Goal: Download file/media

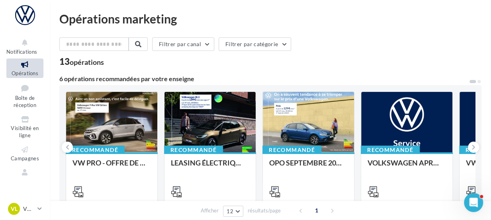
click at [21, 68] on icon at bounding box center [25, 64] width 32 height 9
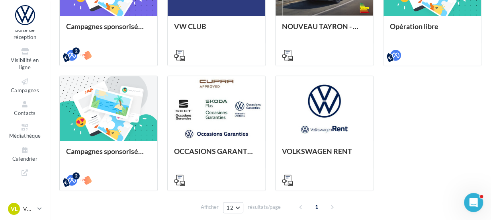
scroll to position [268, 0]
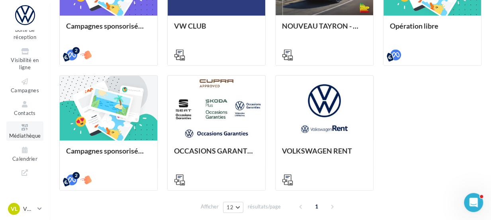
click at [14, 132] on link "Médiathèque" at bounding box center [24, 131] width 37 height 20
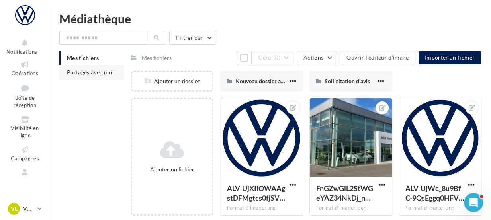
click at [117, 67] on li "Partagés avec moi" at bounding box center [91, 72] width 65 height 14
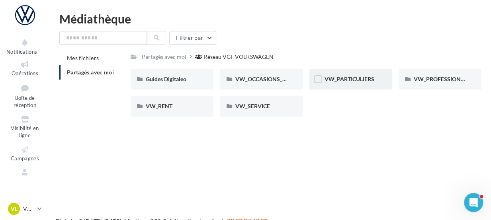
click at [336, 89] on div "VW_PARTICULIERS" at bounding box center [350, 79] width 83 height 21
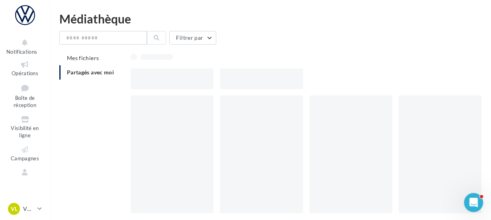
click at [336, 89] on div at bounding box center [306, 143] width 351 height 151
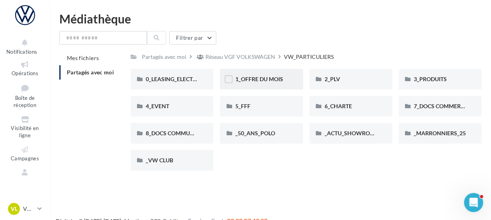
click at [294, 85] on div "1_OFFRE DU MOIS" at bounding box center [261, 79] width 83 height 21
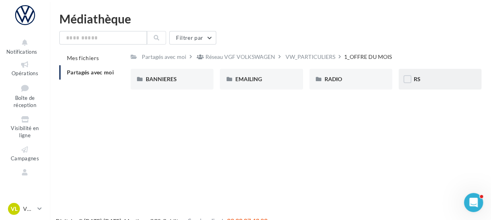
click at [426, 85] on div "RS" at bounding box center [440, 79] width 83 height 21
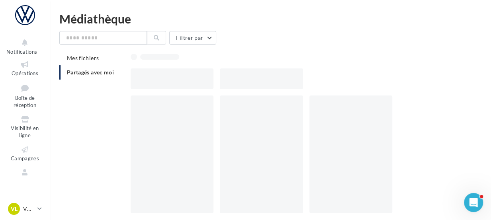
click at [426, 85] on div at bounding box center [309, 78] width 357 height 21
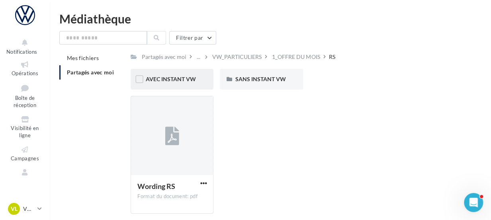
click at [205, 76] on div "AVEC INSTANT VW" at bounding box center [172, 79] width 83 height 21
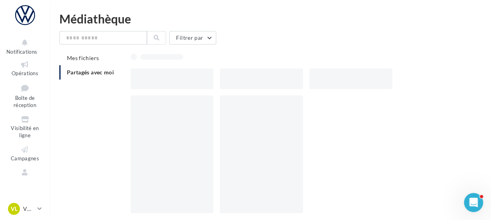
click at [205, 76] on div at bounding box center [172, 78] width 83 height 21
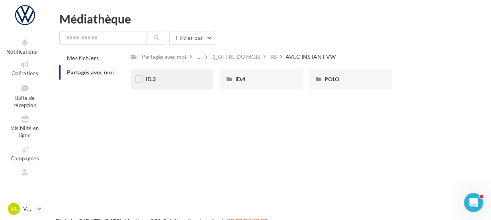
click at [185, 82] on div "ID.3" at bounding box center [172, 79] width 53 height 8
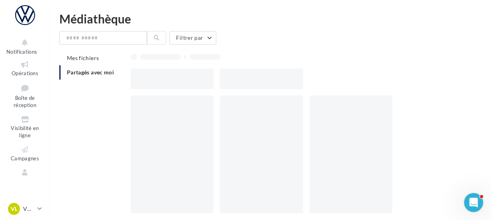
click at [185, 82] on div at bounding box center [172, 78] width 83 height 21
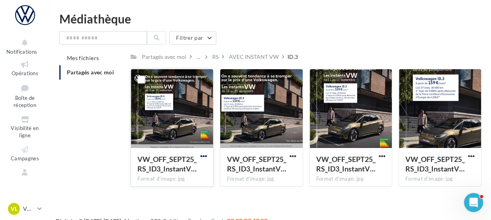
click at [205, 156] on span "button" at bounding box center [203, 156] width 7 height 7
drag, startPoint x: 187, startPoint y: 171, endPoint x: 190, endPoint y: 175, distance: 5.4
click at [190, 175] on button "Télécharger" at bounding box center [169, 172] width 80 height 21
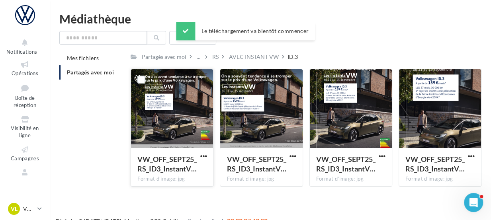
click at [190, 175] on div "VW_OFF_SEPT25_RS_ID3_InstantV…" at bounding box center [167, 164] width 60 height 21
click at [231, 198] on div "Notifications Opérations Boîte de réception Visibilité en ligne Campagnes Conta…" at bounding box center [245, 123] width 491 height 220
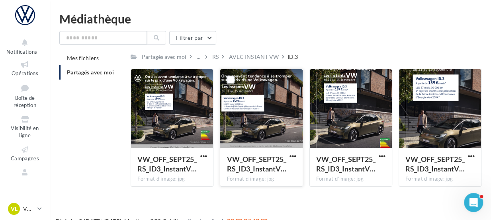
click at [289, 158] on button "button" at bounding box center [293, 157] width 10 height 8
click at [256, 170] on button "Télécharger" at bounding box center [258, 172] width 80 height 21
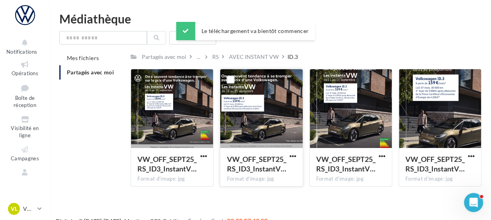
click at [428, 190] on div "VW_OFF_SEPT25_RS_ID3_InstantV… Format d'image: jpg VW_OFF_SEPT25_RS_ID3_Instant…" at bounding box center [309, 131] width 357 height 124
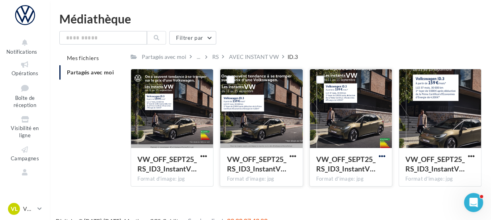
click at [384, 156] on span "button" at bounding box center [382, 156] width 7 height 7
click at [359, 172] on button "Télécharger" at bounding box center [347, 172] width 80 height 21
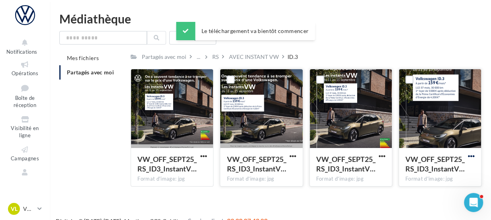
click at [470, 156] on span "button" at bounding box center [471, 156] width 7 height 7
click at [448, 174] on button "Télécharger" at bounding box center [437, 172] width 80 height 21
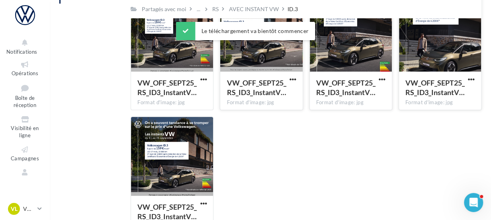
scroll to position [77, 0]
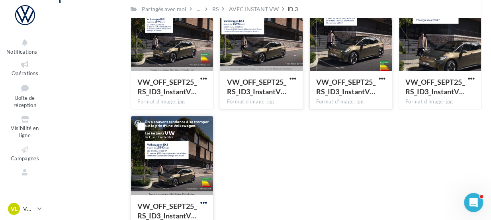
click at [206, 203] on span "button" at bounding box center [203, 202] width 7 height 7
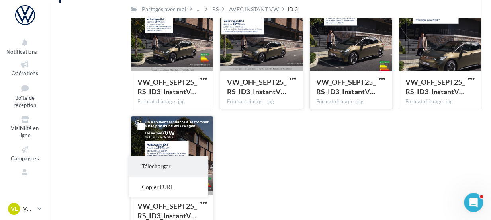
click at [175, 166] on button "Télécharger" at bounding box center [169, 166] width 80 height 21
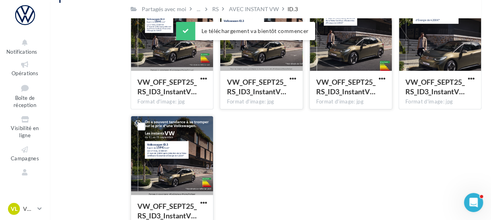
click at [257, 163] on div "VW_OFF_SEPT25_RS_ID3_InstantV… Format d'image: jpg VW_OFF_SEPT25_RS_ID3_Instant…" at bounding box center [309, 116] width 357 height 248
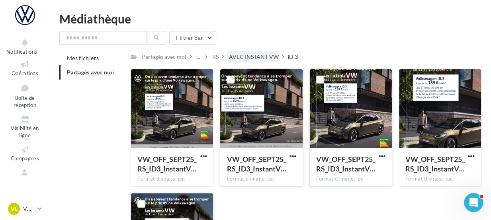
click at [270, 54] on div "AVEC INSTANT VW" at bounding box center [254, 57] width 50 height 8
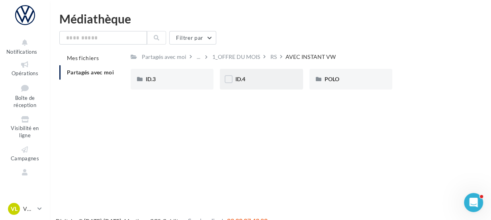
click at [259, 80] on div "ID.4" at bounding box center [261, 79] width 53 height 8
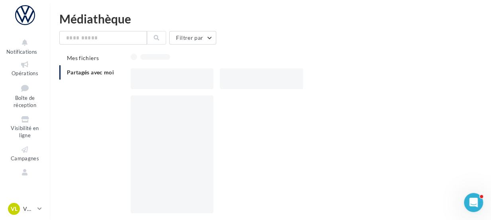
click at [259, 80] on div at bounding box center [261, 78] width 83 height 21
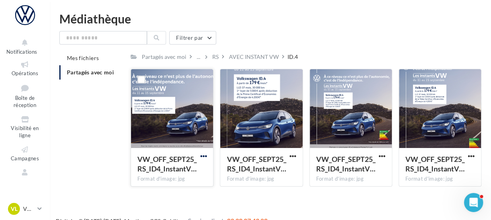
click at [204, 156] on span "button" at bounding box center [203, 156] width 7 height 7
click at [169, 171] on button "Télécharger" at bounding box center [169, 172] width 80 height 21
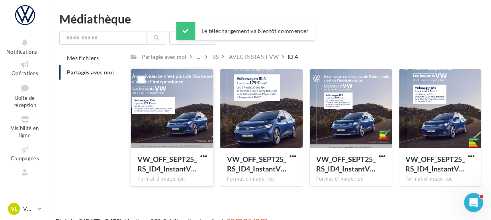
click at [215, 169] on div "VW_OFF_SEPT25_RS_ID4_InstantV… Format d'image: jpg VW_OFF_SEPT25_RS_ID4_Instant…" at bounding box center [175, 128] width 89 height 118
click at [292, 156] on span "button" at bounding box center [292, 156] width 7 height 7
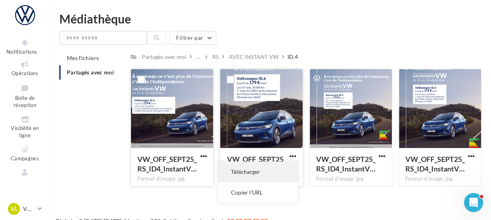
click at [258, 176] on button "Télécharger" at bounding box center [258, 172] width 80 height 21
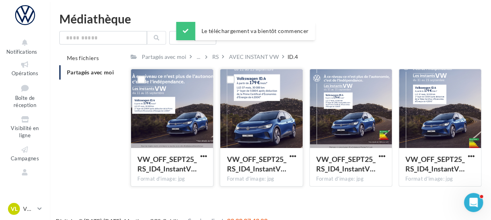
click at [420, 195] on div "Notifications Opérations Boîte de réception Visibilité en ligne Campagnes Conta…" at bounding box center [245, 123] width 491 height 220
click at [383, 156] on span "button" at bounding box center [382, 156] width 7 height 7
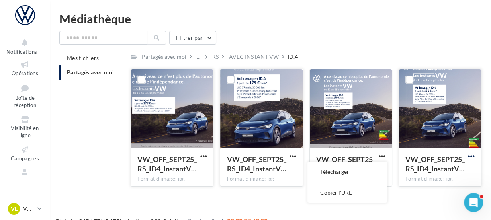
drag, startPoint x: 361, startPoint y: 173, endPoint x: 474, endPoint y: 154, distance: 114.2
click at [474, 154] on div "VW_OFF_SEPT25_RS_ID4_InstantV… Format d'image: jpg VW_OFF_SEPT25_RS_ID4_Instant…" at bounding box center [309, 131] width 357 height 124
click at [474, 154] on span "button" at bounding box center [471, 156] width 7 height 7
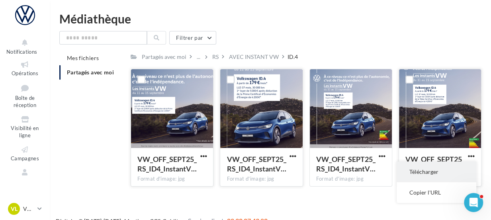
click at [442, 172] on button "Télécharger" at bounding box center [437, 172] width 80 height 21
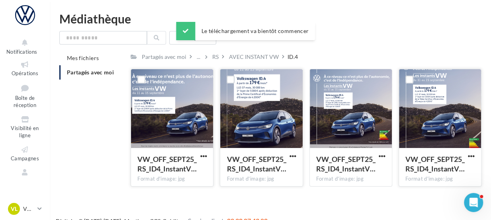
click at [437, 195] on div "Notifications Opérations Boîte de réception Visibilité en ligne Campagnes Conta…" at bounding box center [245, 123] width 491 height 220
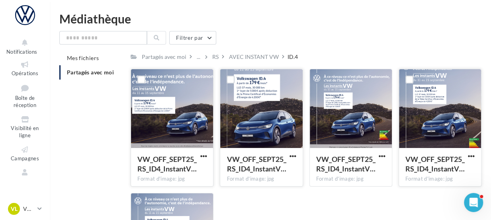
scroll to position [76, 0]
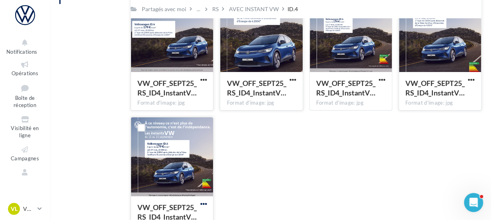
click at [202, 203] on span "button" at bounding box center [203, 204] width 7 height 7
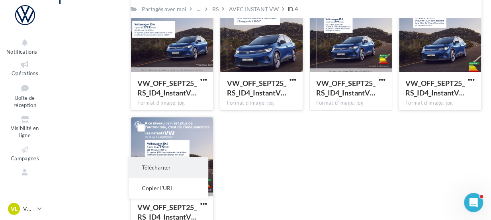
click at [163, 168] on button "Télécharger" at bounding box center [169, 167] width 80 height 21
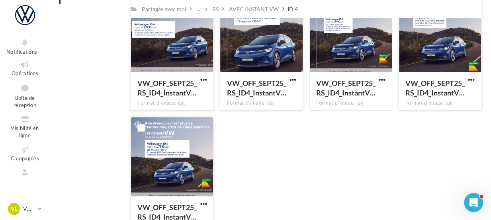
click at [260, 182] on div "VW_OFF_SEPT25_RS_ID4_InstantV… Format d'image: jpg VW_OFF_SEPT25_RS_ID4_Instant…" at bounding box center [309, 117] width 357 height 248
click at [379, 79] on span "button" at bounding box center [382, 79] width 7 height 7
click at [359, 95] on button "Télécharger" at bounding box center [347, 96] width 80 height 21
click at [107, 149] on div "Mes fichiers Partagés avec moi Partagés avec moi ... RS AVEC INSTANT VW ID.4 Rs…" at bounding box center [273, 108] width 428 height 266
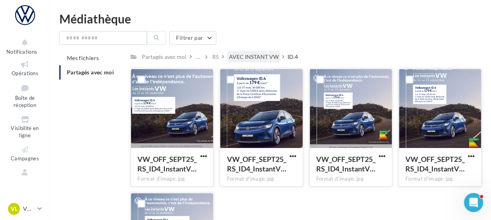
click at [244, 53] on div "AVEC INSTANT VW" at bounding box center [254, 57] width 50 height 8
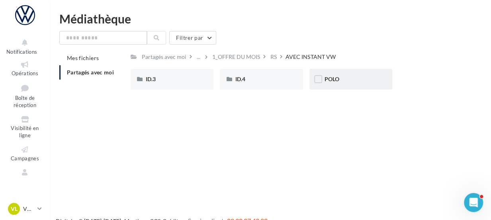
click at [359, 78] on div "POLO" at bounding box center [350, 79] width 53 height 8
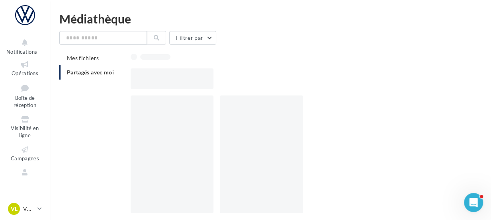
click at [359, 78] on div at bounding box center [309, 78] width 357 height 21
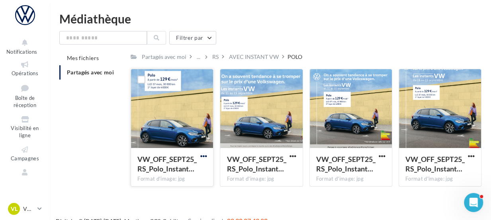
click at [203, 154] on span "button" at bounding box center [203, 156] width 7 height 7
click at [163, 169] on button "Télécharger" at bounding box center [169, 172] width 80 height 21
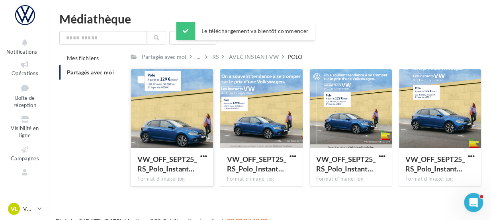
click at [247, 196] on div "Notifications Opérations Boîte de réception Visibilité en ligne Campagnes Conta…" at bounding box center [245, 123] width 491 height 220
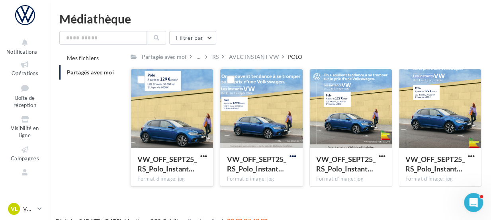
click at [292, 155] on span "button" at bounding box center [292, 156] width 7 height 7
click at [258, 173] on button "Télécharger" at bounding box center [258, 172] width 80 height 21
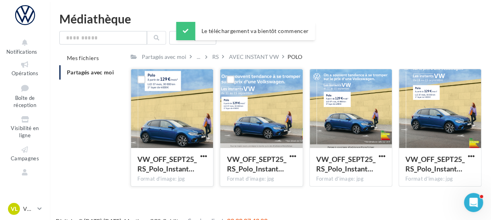
click at [256, 196] on div "Notifications Opérations Boîte de réception Visibilité en ligne Campagnes Conta…" at bounding box center [245, 123] width 491 height 220
click at [384, 156] on span "button" at bounding box center [382, 156] width 7 height 7
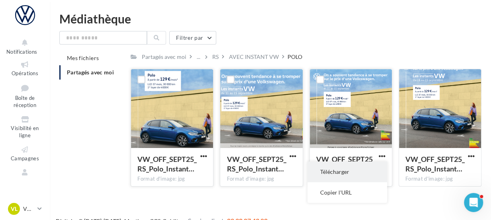
click at [374, 167] on button "Télécharger" at bounding box center [347, 172] width 80 height 21
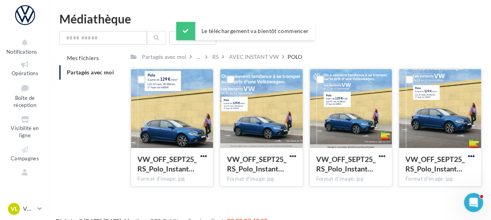
click at [469, 157] on span "button" at bounding box center [471, 156] width 7 height 7
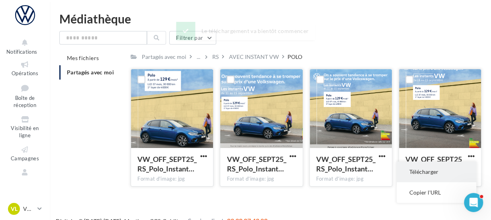
click at [450, 170] on button "Télécharger" at bounding box center [437, 172] width 80 height 21
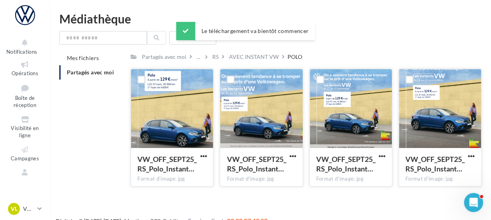
click at [435, 201] on div "Notifications Opérations Boîte de réception Visibilité en ligne Campagnes Conta…" at bounding box center [245, 123] width 491 height 220
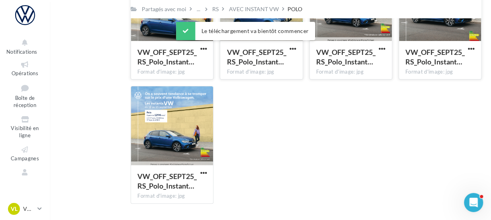
scroll to position [107, 0]
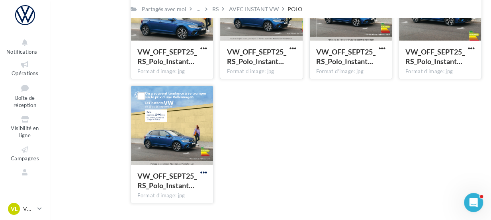
click at [204, 172] on span "button" at bounding box center [203, 172] width 7 height 7
click at [166, 188] on button "Télécharger" at bounding box center [169, 188] width 80 height 21
click at [257, 137] on div "VW_OFF_SEPT25_RS_Polo_Instant… Format d'image: jpg VW_OFF_SEPT25_RS_Polo_Instan…" at bounding box center [309, 85] width 357 height 248
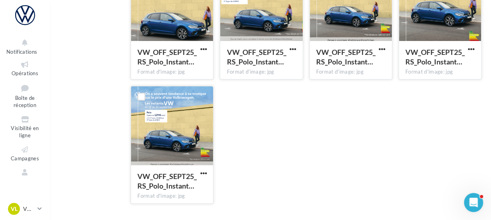
scroll to position [0, 0]
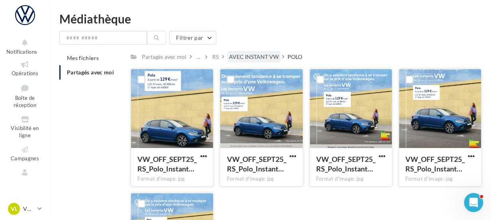
click at [267, 56] on div "AVEC INSTANT VW" at bounding box center [254, 57] width 50 height 8
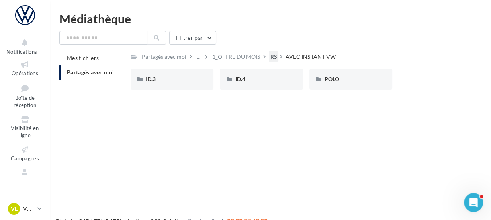
click at [273, 56] on div "RS" at bounding box center [273, 57] width 6 height 8
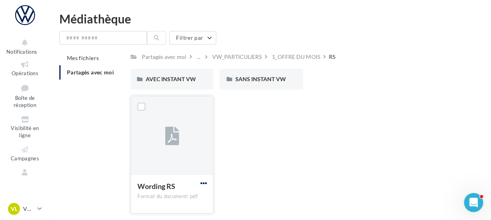
click at [202, 182] on span "button" at bounding box center [203, 183] width 7 height 7
click at [178, 144] on button "Télécharger" at bounding box center [169, 146] width 80 height 21
click at [240, 146] on div "Wording RS Format du document: pdf Wording RS" at bounding box center [309, 158] width 357 height 124
click at [287, 53] on div "1_OFFRE DU MOIS" at bounding box center [295, 57] width 51 height 12
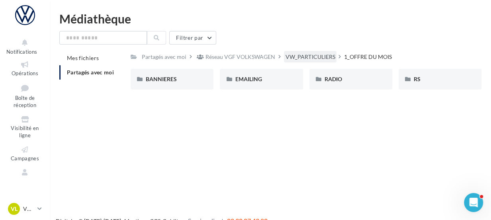
click at [302, 55] on div "VW_PARTICULIERS" at bounding box center [309, 57] width 49 height 8
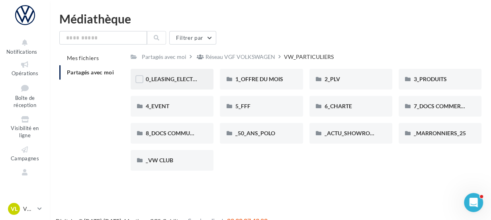
click at [200, 83] on div "0_LEASING_ELECTRIQUE" at bounding box center [172, 79] width 83 height 21
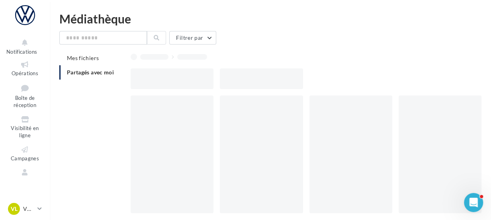
click at [200, 83] on div at bounding box center [172, 78] width 83 height 21
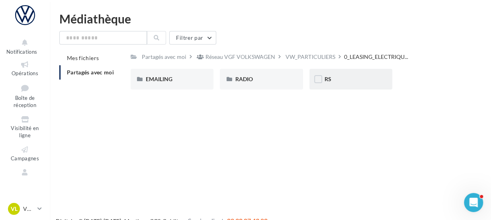
click at [345, 79] on div "RS" at bounding box center [350, 79] width 53 height 8
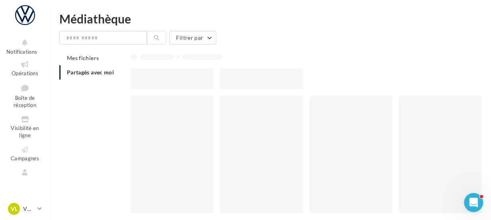
click at [345, 79] on div at bounding box center [309, 78] width 357 height 21
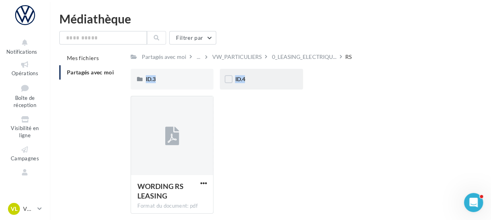
click at [284, 83] on div "ID.4" at bounding box center [261, 79] width 53 height 8
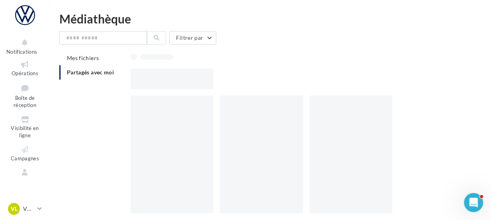
click at [284, 83] on div at bounding box center [309, 78] width 357 height 21
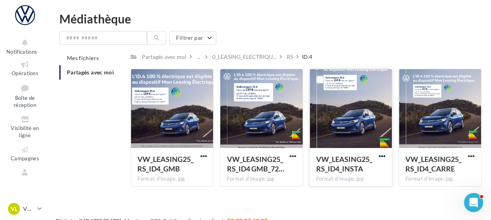
click at [383, 156] on span "button" at bounding box center [382, 156] width 7 height 7
click at [340, 174] on button "Télécharger" at bounding box center [347, 172] width 80 height 21
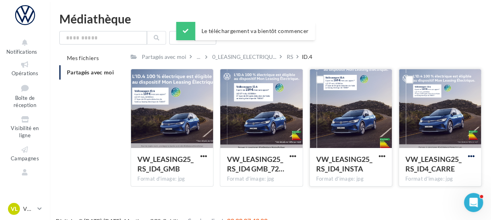
click at [471, 156] on span "button" at bounding box center [471, 156] width 7 height 7
click at [426, 175] on button "Télécharger" at bounding box center [437, 172] width 80 height 21
click at [143, 190] on div "VW_LEASING25_RS_ID4_GMB Format d'image: jpg VW_LEASING25_RS_ID4_GMB VW_LEASING2…" at bounding box center [309, 131] width 357 height 124
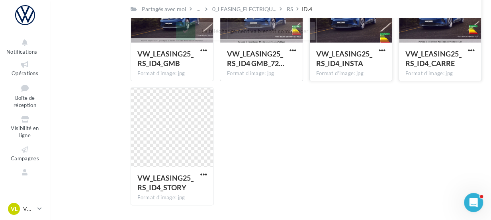
scroll to position [106, 0]
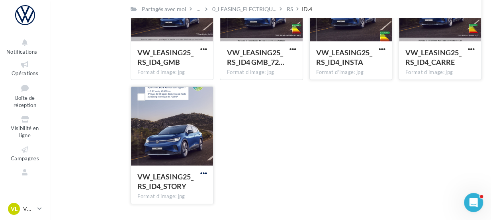
click at [204, 173] on span "button" at bounding box center [203, 173] width 7 height 7
click at [180, 188] on button "Télécharger" at bounding box center [169, 189] width 80 height 21
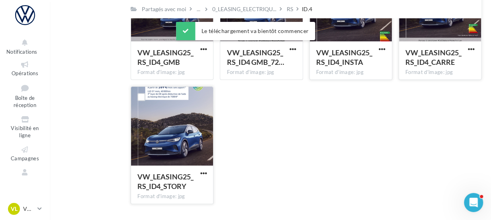
click at [247, 168] on div "VW_LEASING25_RS_ID4_GMB Format d'image: jpg VW_LEASING25_RS_ID4_GMB VW_LEASING2…" at bounding box center [309, 86] width 357 height 248
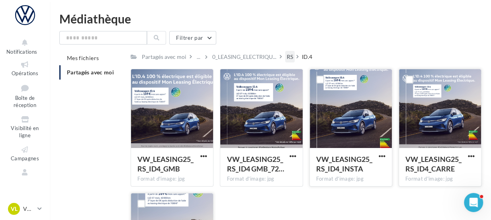
click at [291, 58] on div "RS" at bounding box center [290, 57] width 6 height 8
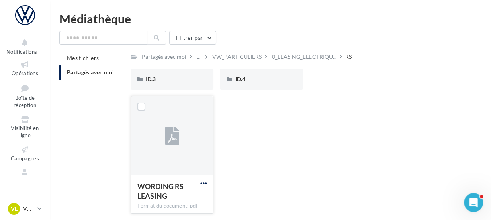
click at [203, 182] on span "button" at bounding box center [203, 183] width 7 height 7
click at [176, 148] on button "Télécharger" at bounding box center [169, 146] width 80 height 21
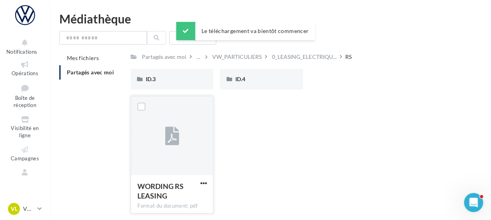
click at [251, 126] on div "WORDING RS LEASING Format du document: pdf WORDING RS LEASING" at bounding box center [309, 158] width 357 height 124
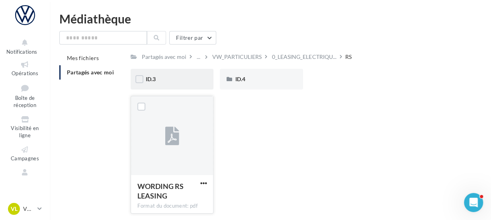
click at [193, 75] on div "ID.3" at bounding box center [172, 79] width 83 height 21
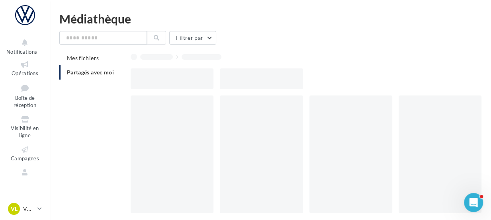
click at [193, 75] on div at bounding box center [172, 78] width 83 height 21
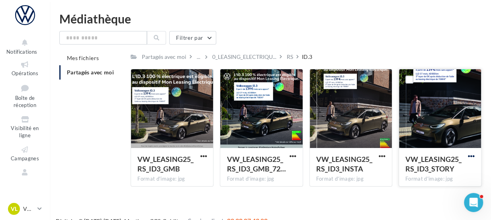
click at [470, 156] on span "button" at bounding box center [471, 156] width 7 height 7
click at [438, 169] on button "Télécharger" at bounding box center [437, 172] width 80 height 21
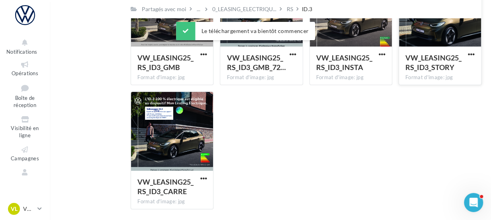
scroll to position [112, 0]
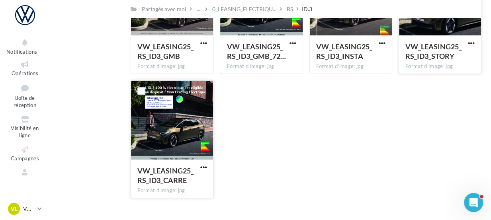
click at [204, 167] on span "button" at bounding box center [203, 167] width 7 height 7
click at [151, 186] on button "Télécharger" at bounding box center [169, 183] width 80 height 21
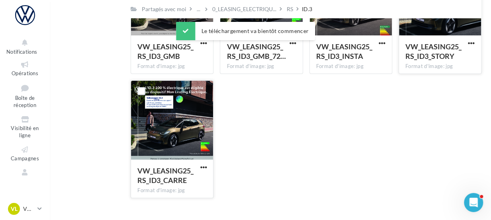
click at [247, 163] on div "VW_LEASING25_RS_ID3_GMB Format d'image: jpg VW_LEASING25_RS_ID3_GMB VW_LEASING2…" at bounding box center [309, 80] width 357 height 248
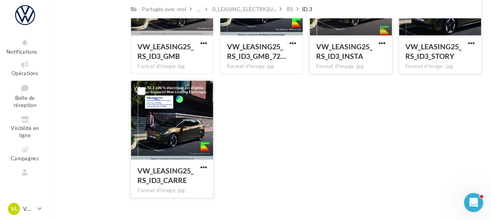
click at [385, 40] on button "button" at bounding box center [382, 44] width 10 height 8
click at [340, 64] on button "Télécharger" at bounding box center [347, 59] width 80 height 21
click at [39, 207] on icon at bounding box center [39, 208] width 4 height 7
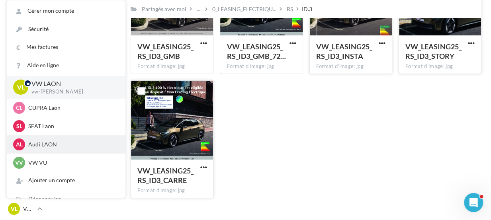
click at [52, 148] on p "Audi LAON" at bounding box center [72, 145] width 88 height 8
